Goal: Transaction & Acquisition: Purchase product/service

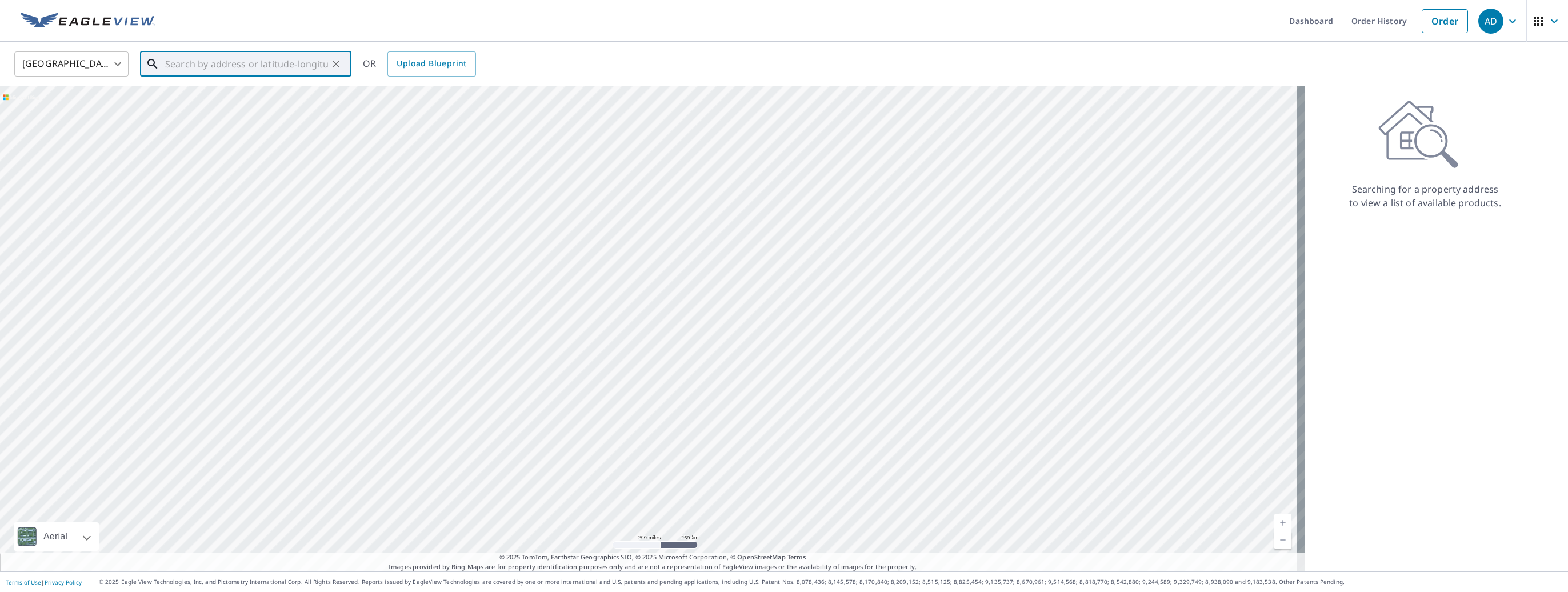
click at [223, 68] on input "text" at bounding box center [247, 64] width 163 height 32
click at [226, 104] on p "[GEOGRAPHIC_DATA]" at bounding box center [252, 110] width 179 height 11
type input "[STREET_ADDRESS]"
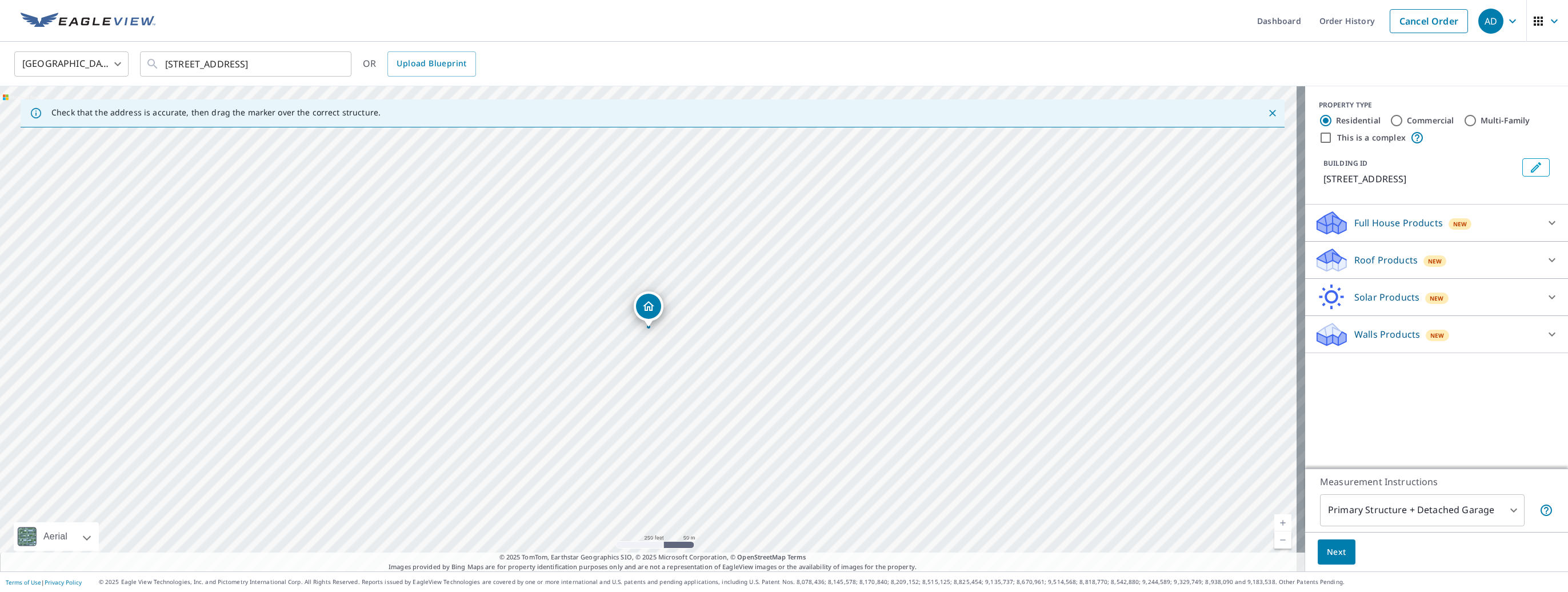
click at [1371, 262] on p "Roof Products" at bounding box center [1386, 260] width 64 height 14
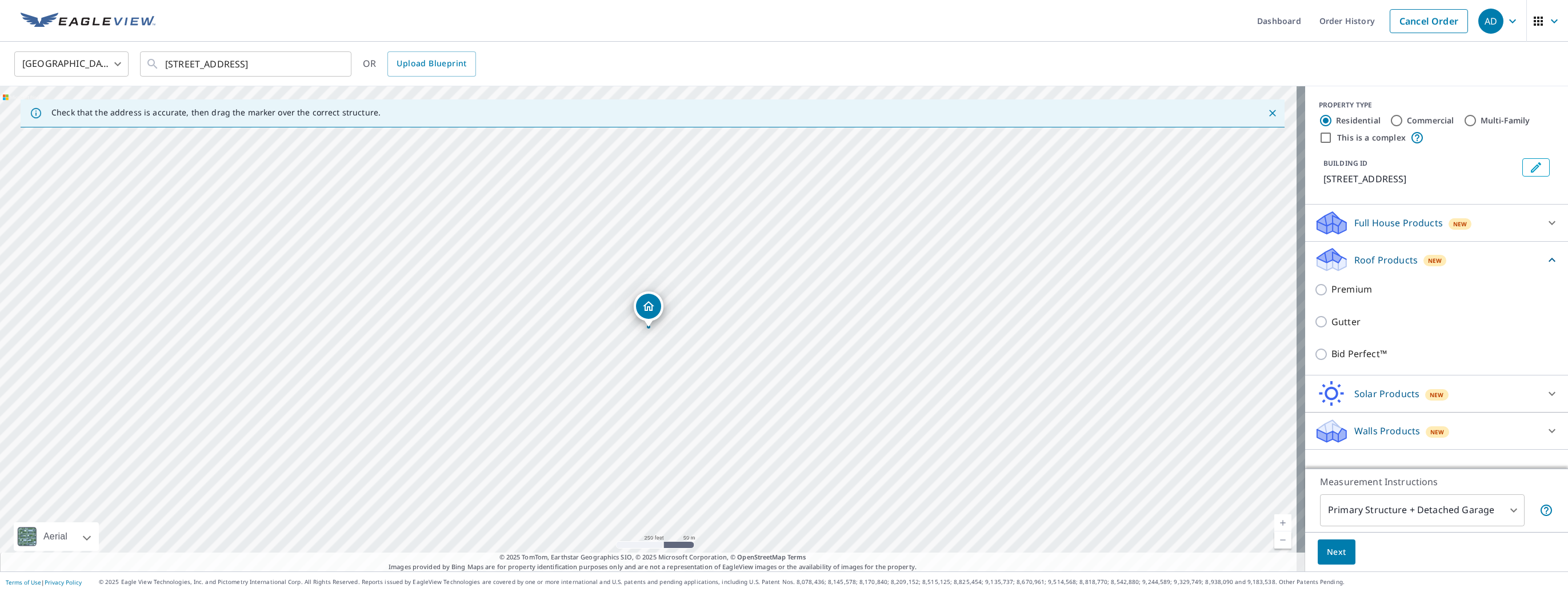
click at [1322, 326] on input "Gutter" at bounding box center [1322, 322] width 17 height 14
checkbox input "true"
click at [1334, 561] on button "Next" at bounding box center [1336, 552] width 38 height 25
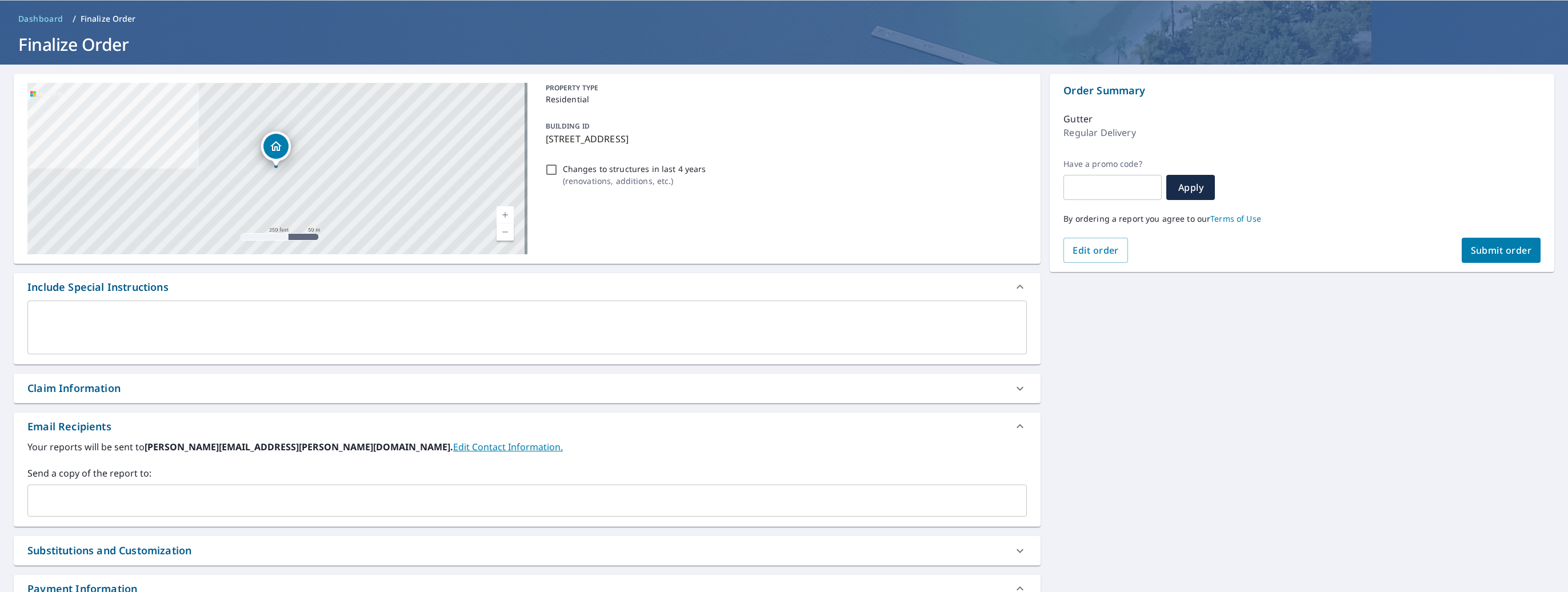
scroll to position [57, 0]
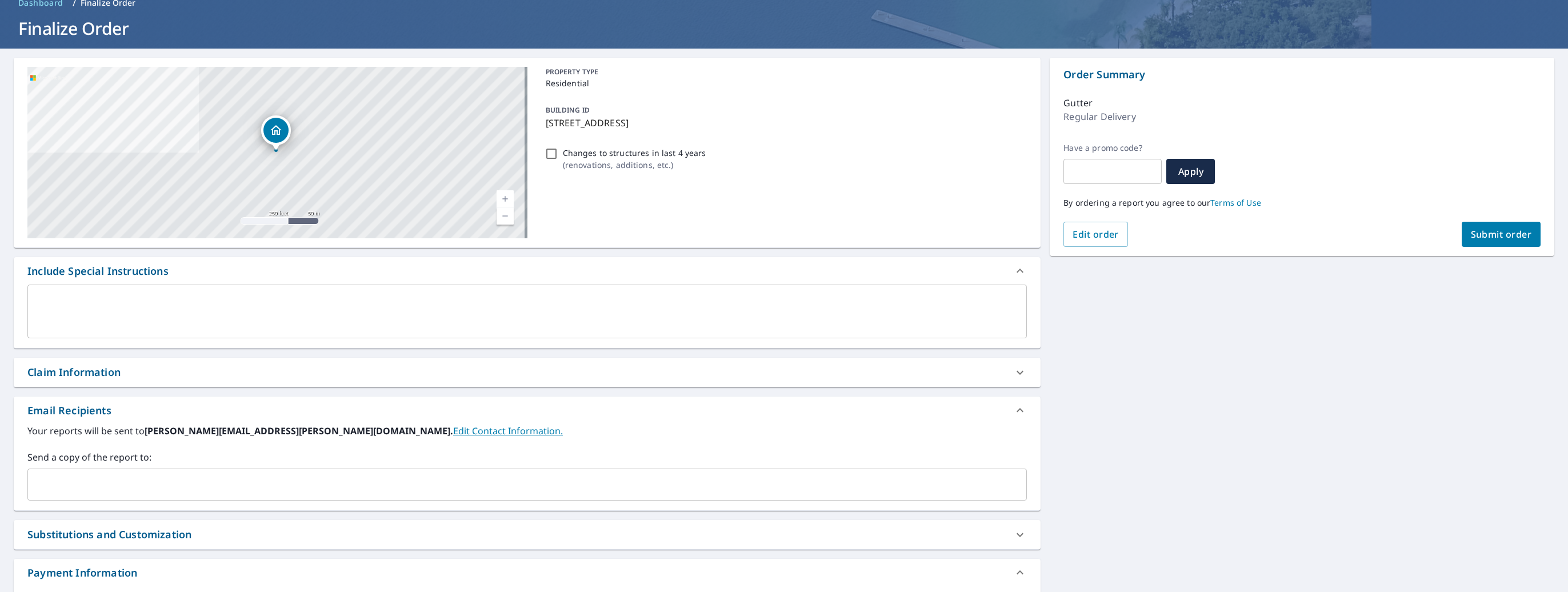
click at [54, 489] on input "text" at bounding box center [519, 484] width 972 height 22
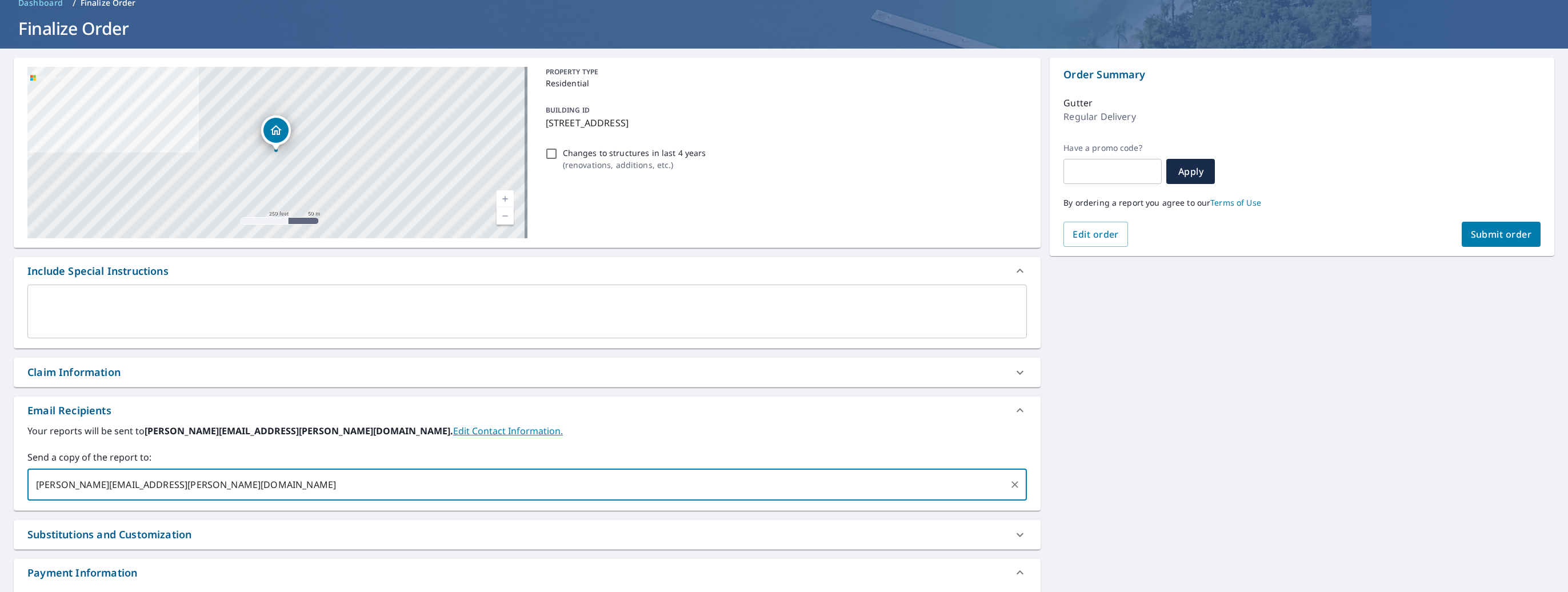
type input "[PERSON_NAME][EMAIL_ADDRESS][PERSON_NAME][DOMAIN_NAME]"
click at [1500, 241] on button "Submit order" at bounding box center [1500, 234] width 80 height 25
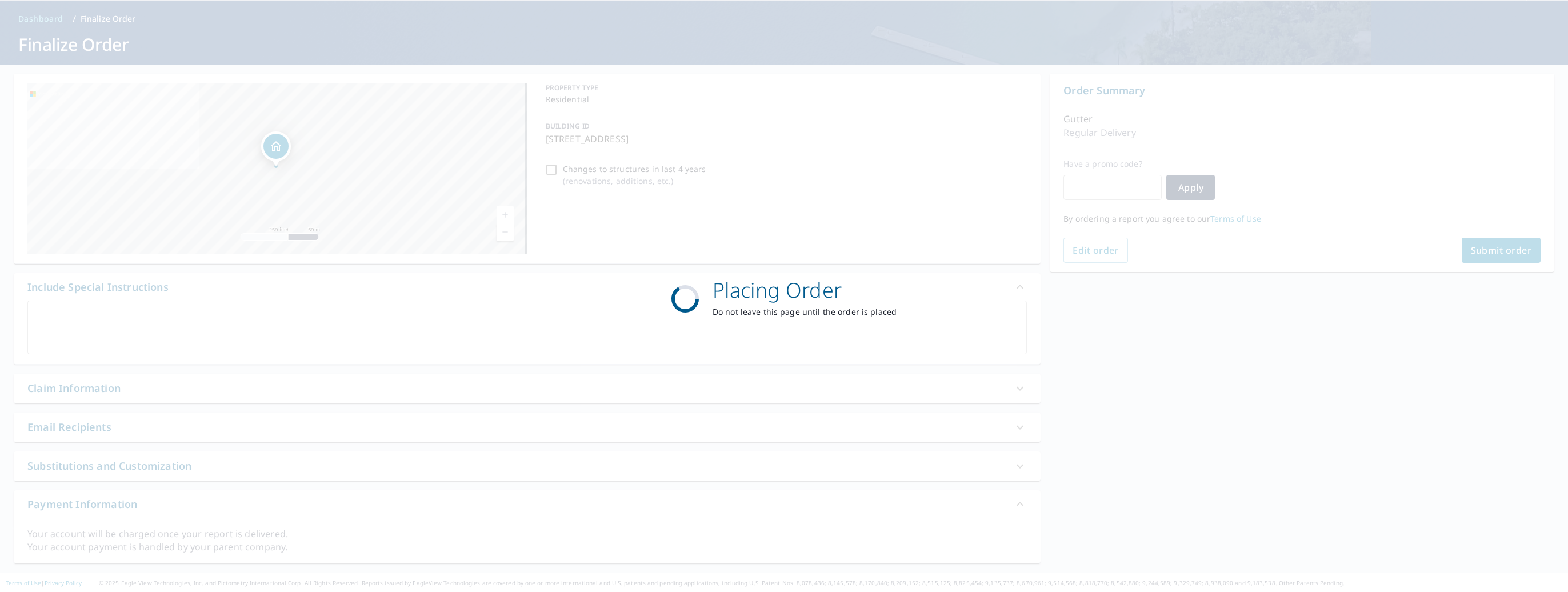
scroll to position [41, 0]
